Goal: Information Seeking & Learning: Learn about a topic

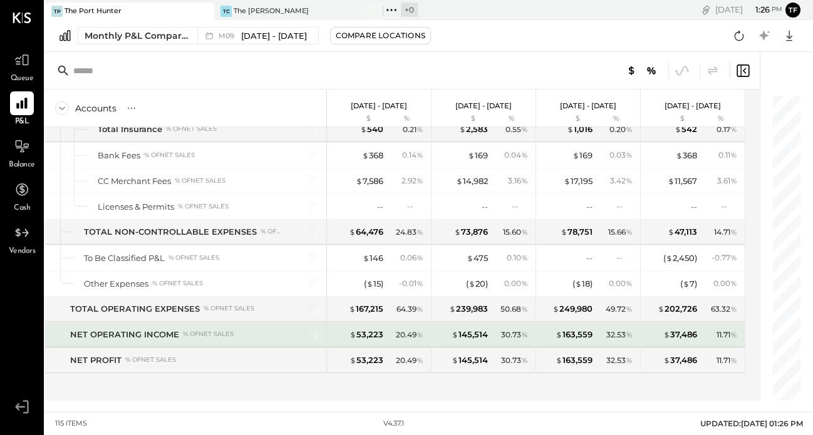
scroll to position [2677, 0]
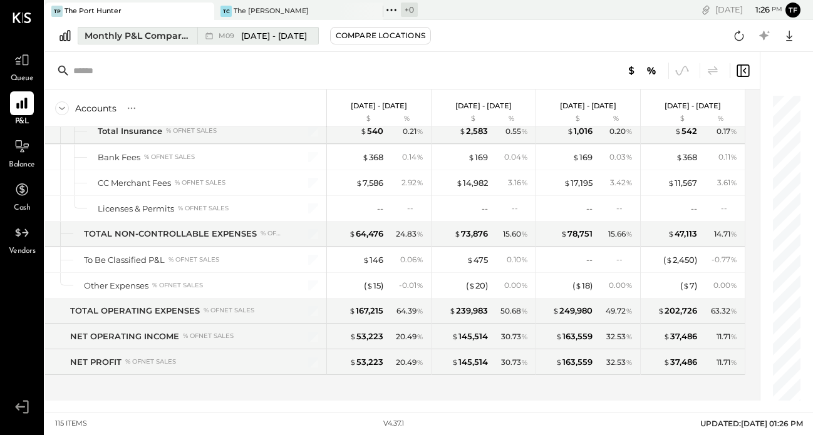
click at [284, 36] on span "[DATE] - [DATE]" at bounding box center [274, 36] width 66 height 12
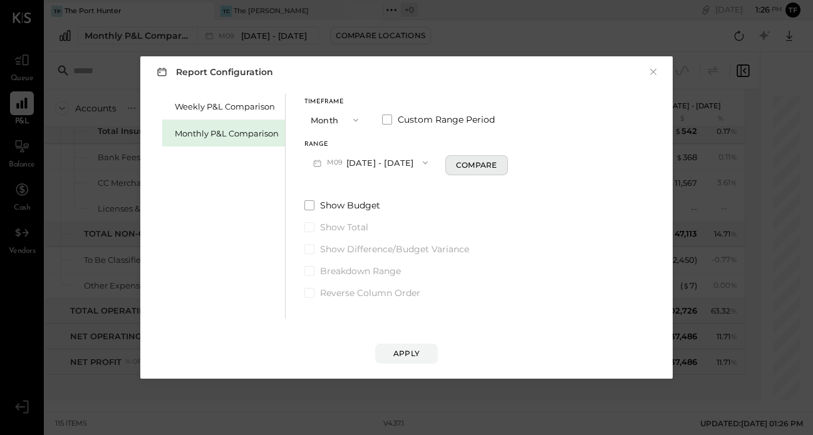
click at [459, 165] on div "Compare" at bounding box center [476, 165] width 41 height 11
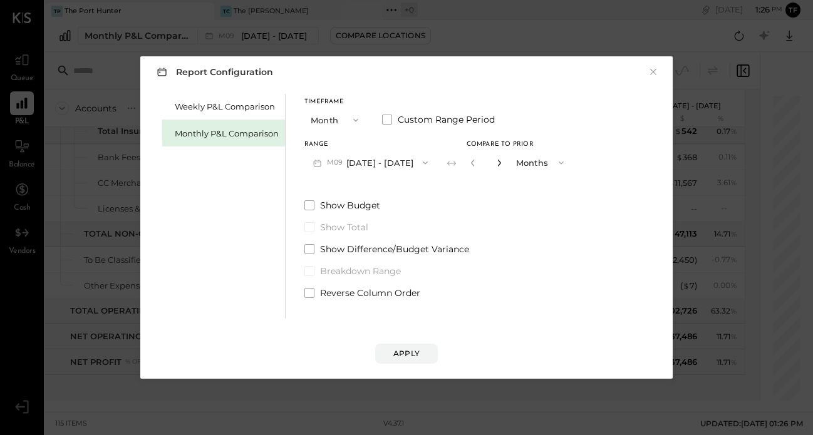
click at [498, 162] on icon "button" at bounding box center [500, 163] width 8 height 8
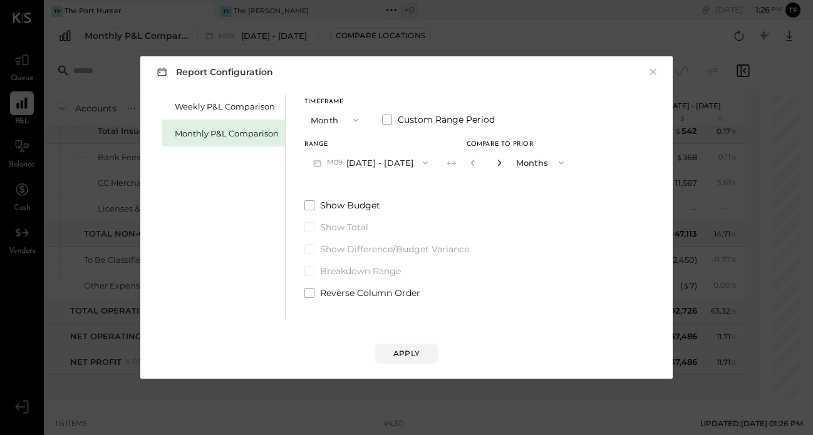
type input "*"
click at [404, 357] on div "Apply" at bounding box center [406, 353] width 26 height 11
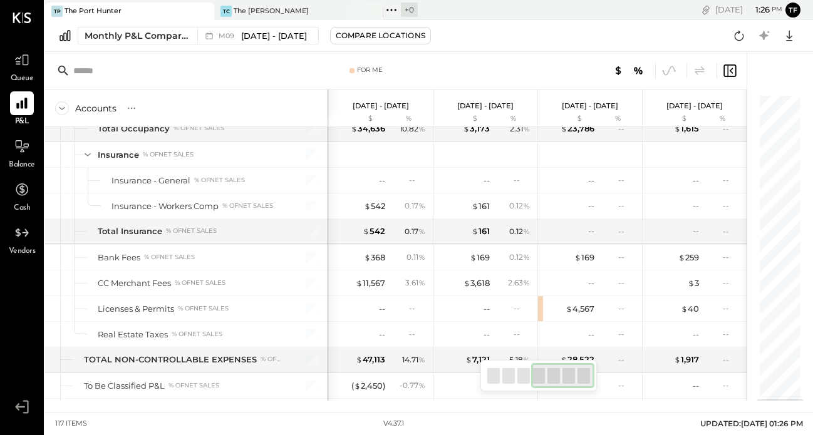
scroll to position [2734, 0]
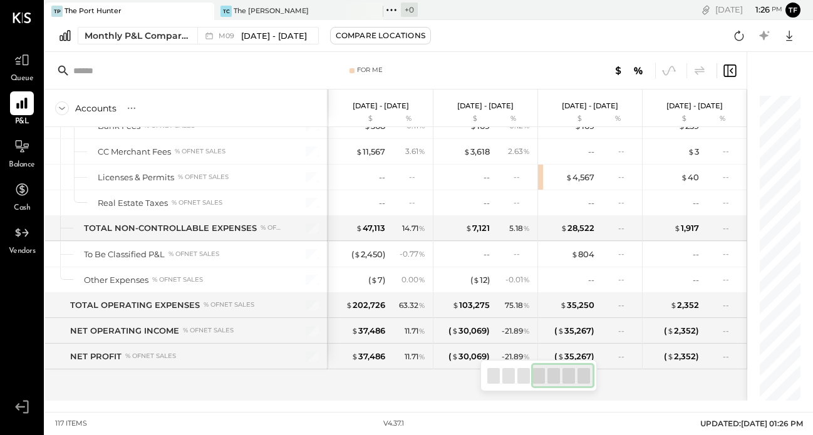
click at [395, 382] on div "BUSINESS METRICS NET SALES TOTAL COGS % of NET SALES FOOD COST % of Total Sales…" at bounding box center [396, 264] width 702 height 274
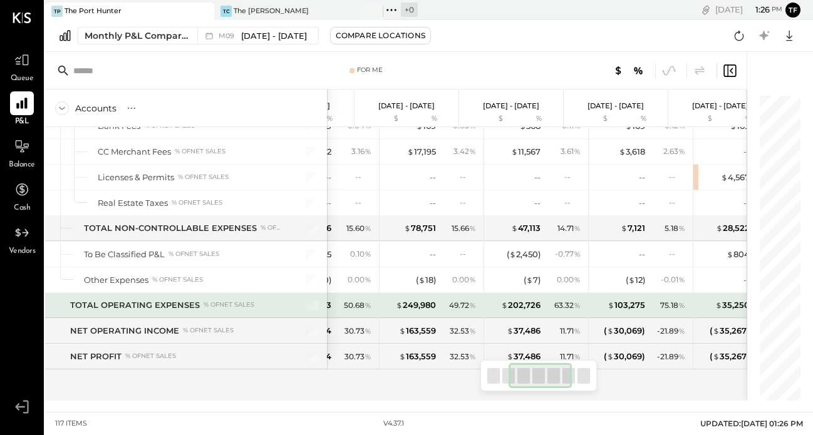
scroll to position [0, 0]
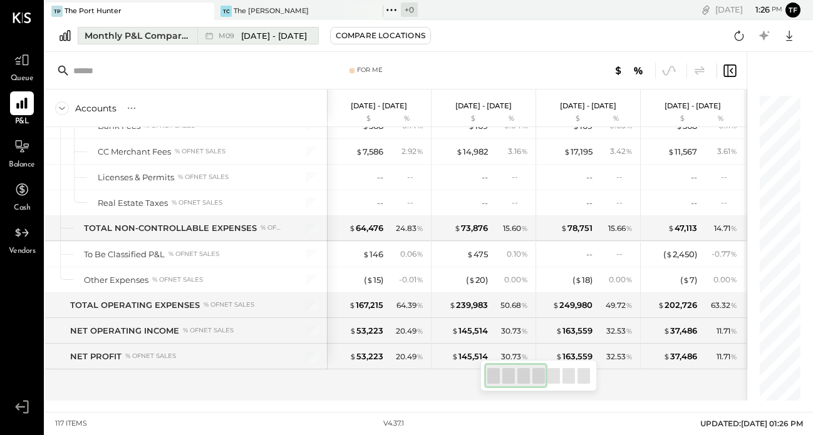
click at [159, 31] on div "Monthly P&L Comparison" at bounding box center [137, 35] width 105 height 13
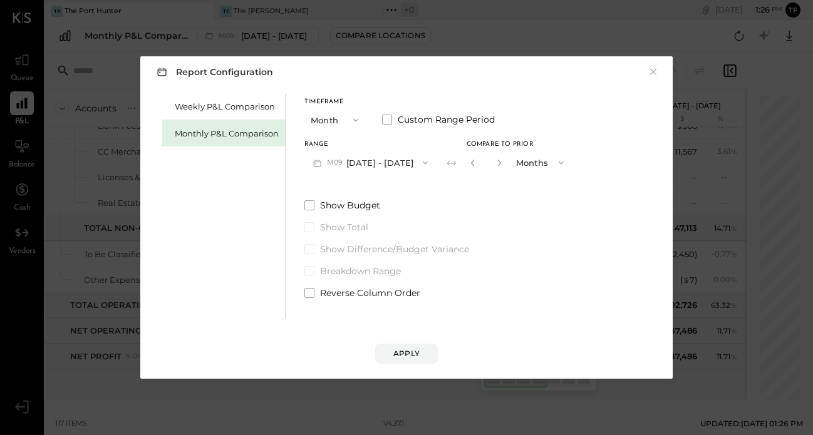
click at [333, 117] on button "Month" at bounding box center [336, 119] width 63 height 23
click at [336, 182] on div "Year" at bounding box center [335, 187] width 61 height 23
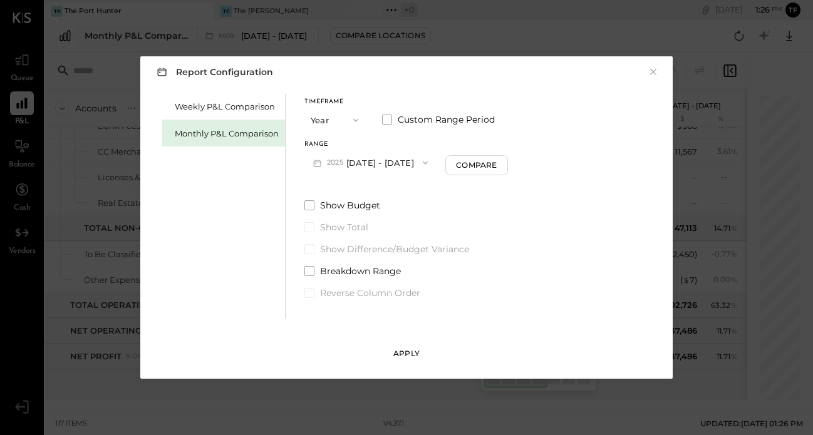
click at [423, 355] on button "Apply" at bounding box center [406, 354] width 63 height 20
